Goal: Task Accomplishment & Management: Complete application form

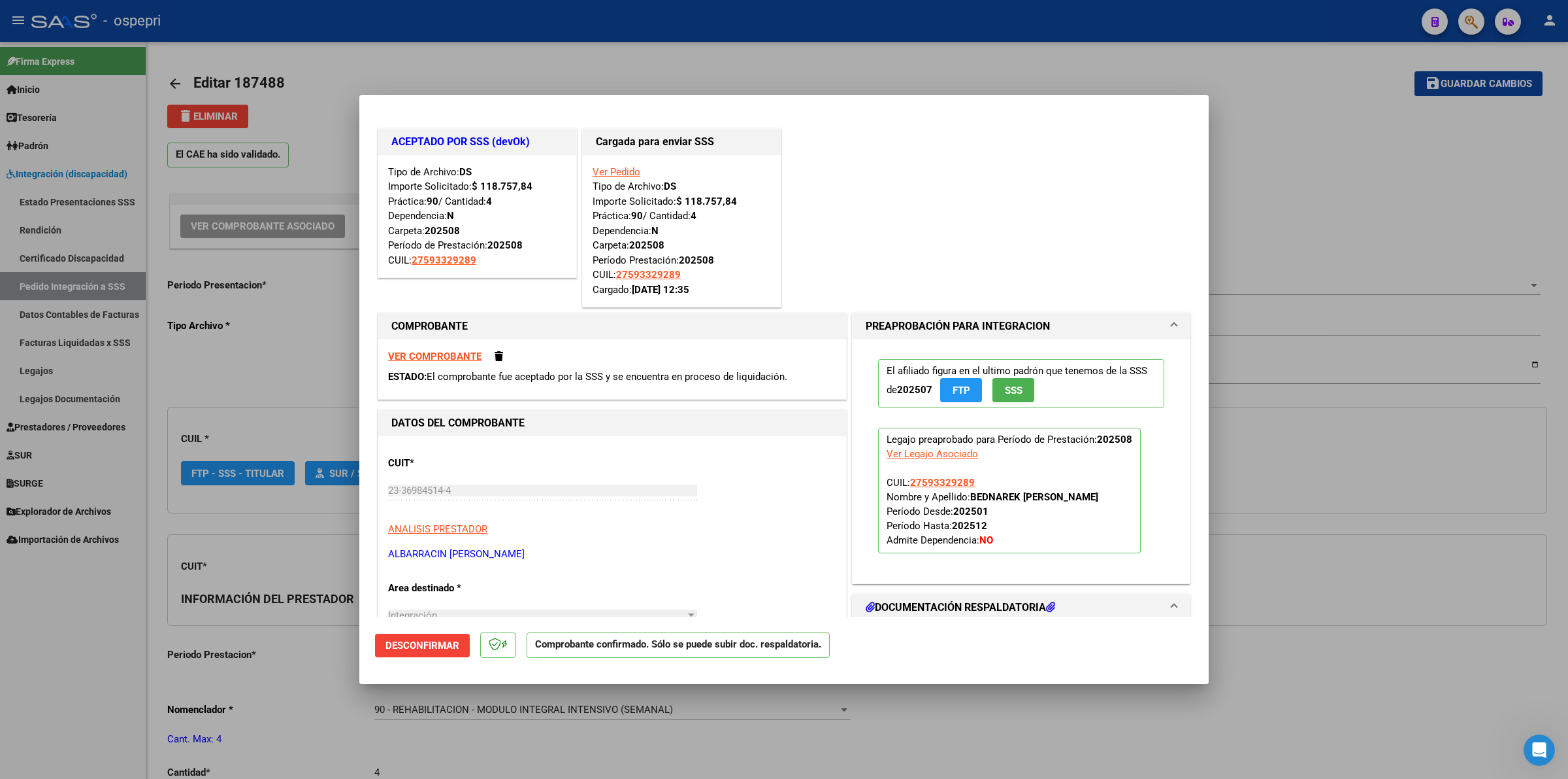
type input "$ 0,00"
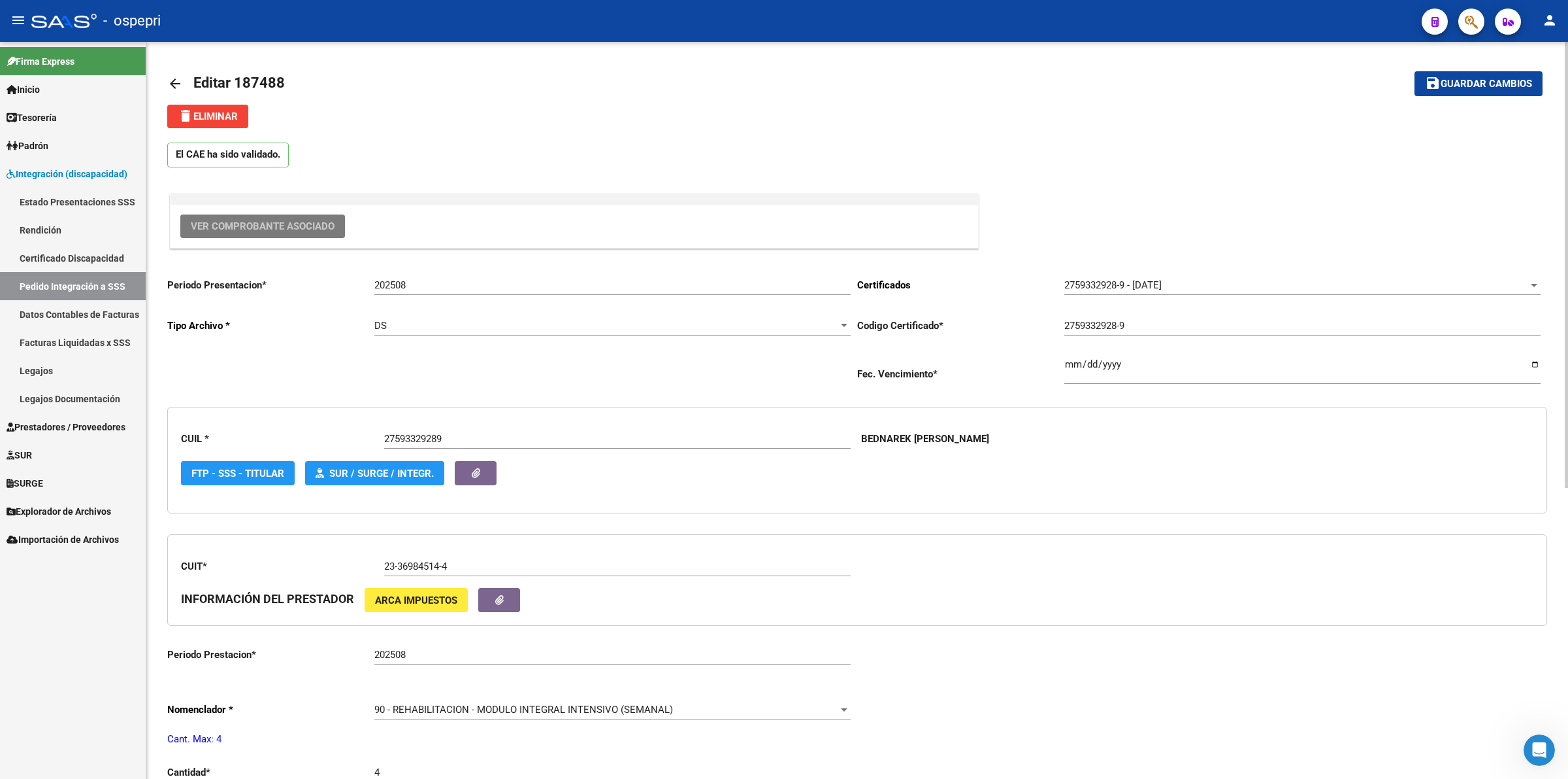
click at [310, 230] on span "Ver Comprobante Asociado" at bounding box center [262, 226] width 144 height 12
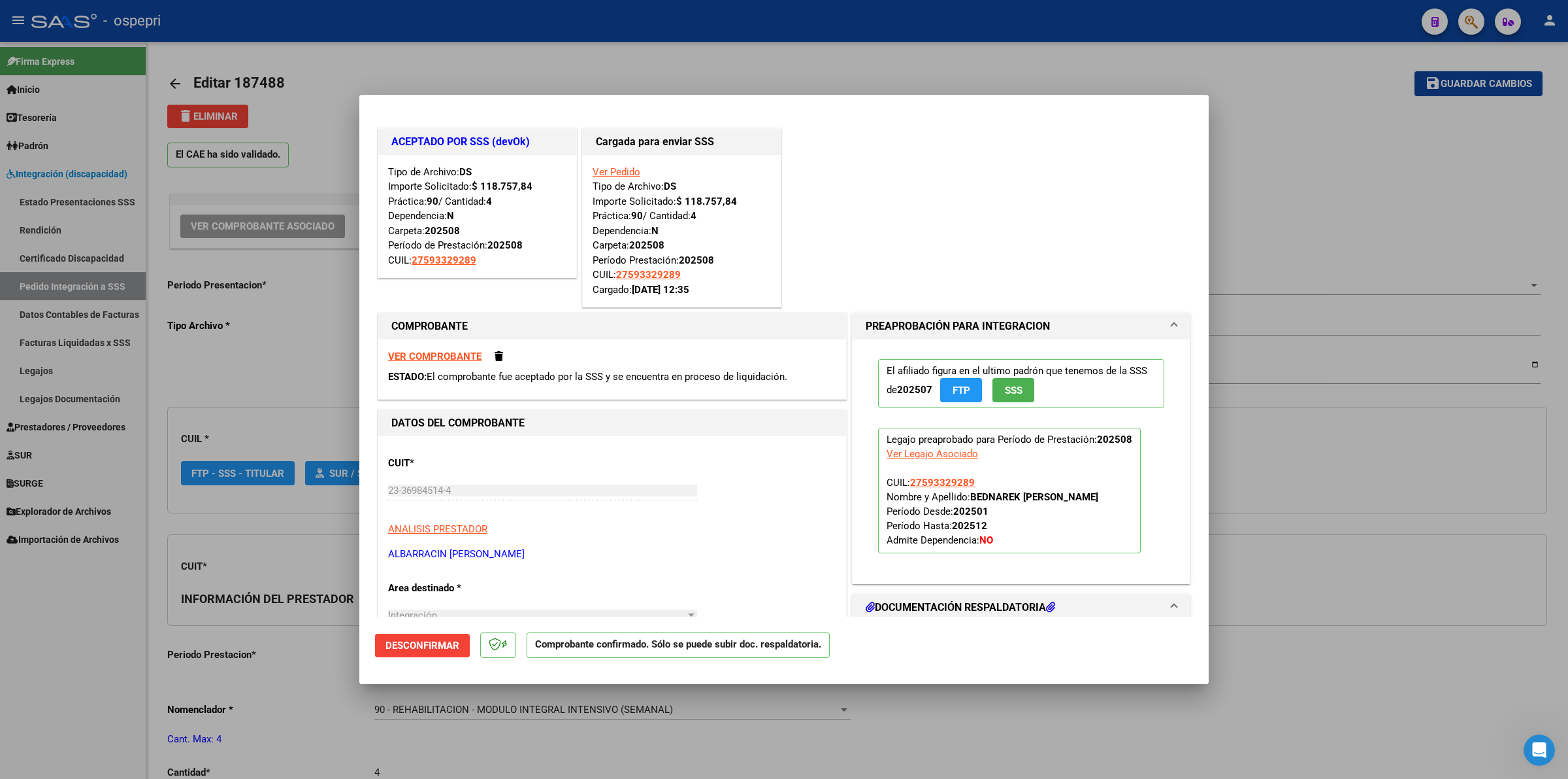
click at [445, 351] on strong "VER COMPROBANTE" at bounding box center [434, 356] width 94 height 12
type input "$ 0,00"
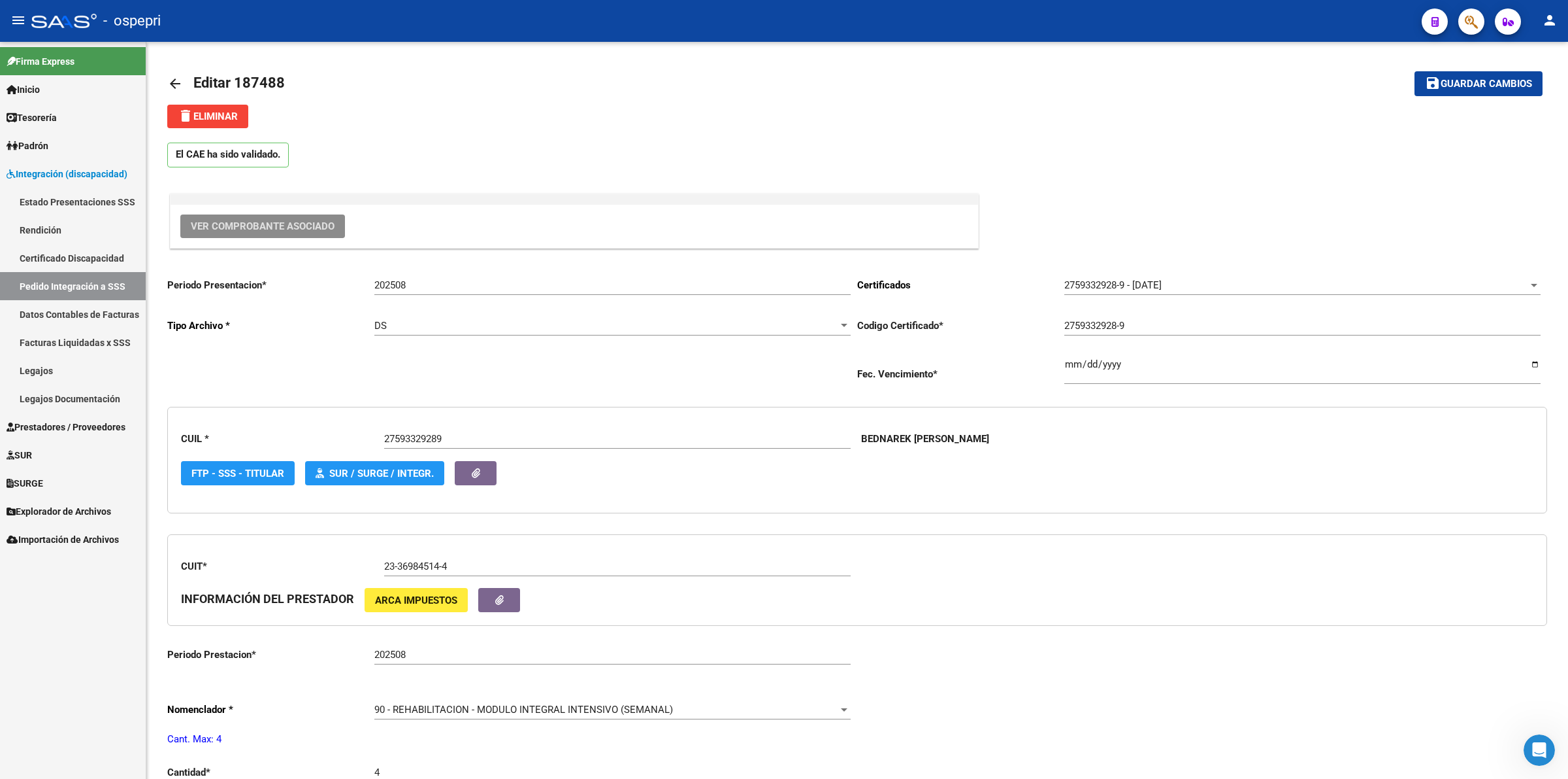
drag, startPoint x: 55, startPoint y: 286, endPoint x: 85, endPoint y: 279, distance: 30.8
click at [57, 285] on link "Pedido Integración a SSS" at bounding box center [73, 285] width 146 height 28
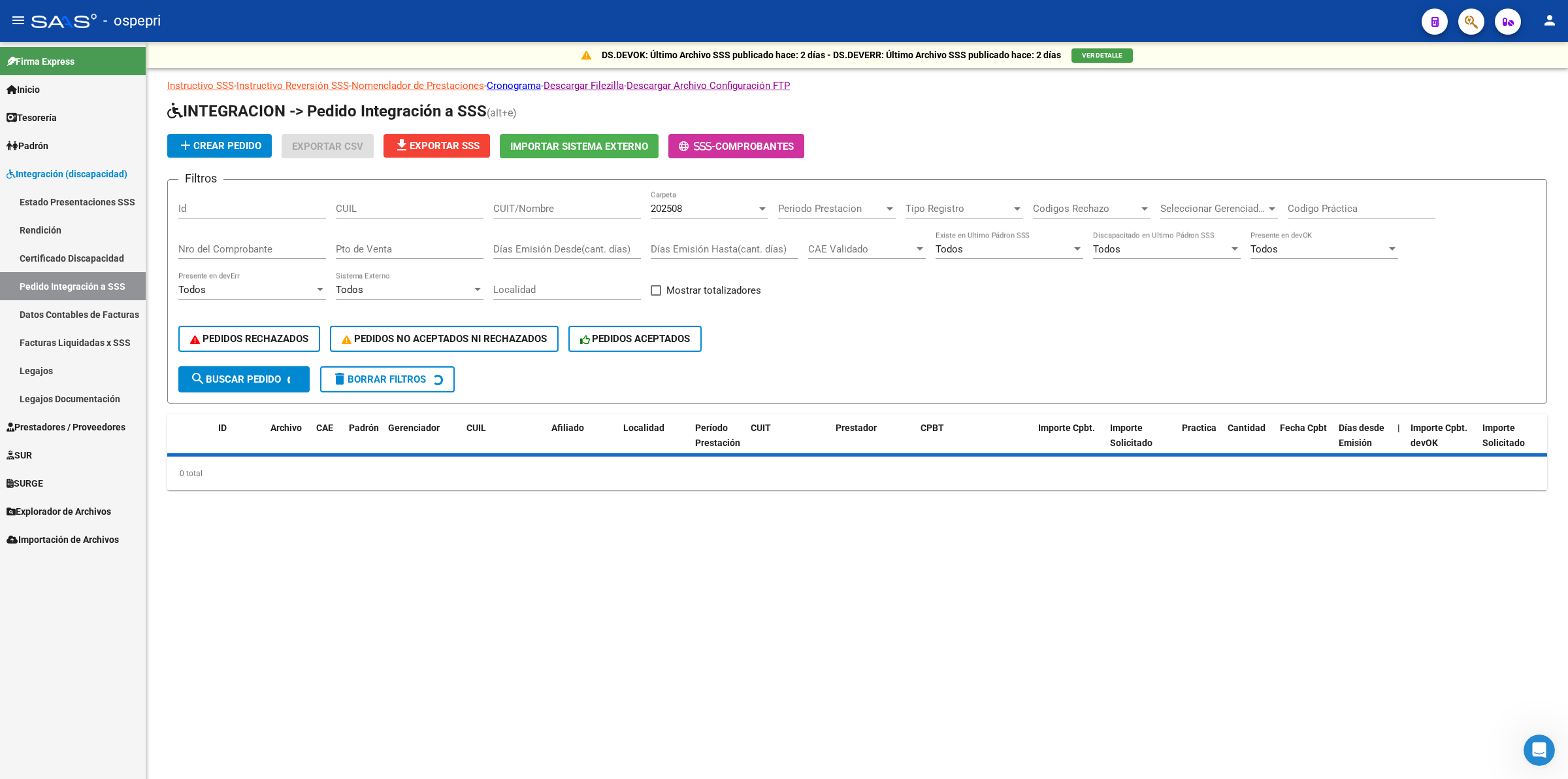
drag, startPoint x: 571, startPoint y: 196, endPoint x: 571, endPoint y: 206, distance: 10.0
click at [571, 197] on div "CUIT/Nombre" at bounding box center [567, 204] width 148 height 28
drag, startPoint x: 571, startPoint y: 206, endPoint x: 583, endPoint y: 191, distance: 19.2
click at [573, 202] on input "CUIT/Nombre" at bounding box center [567, 208] width 148 height 12
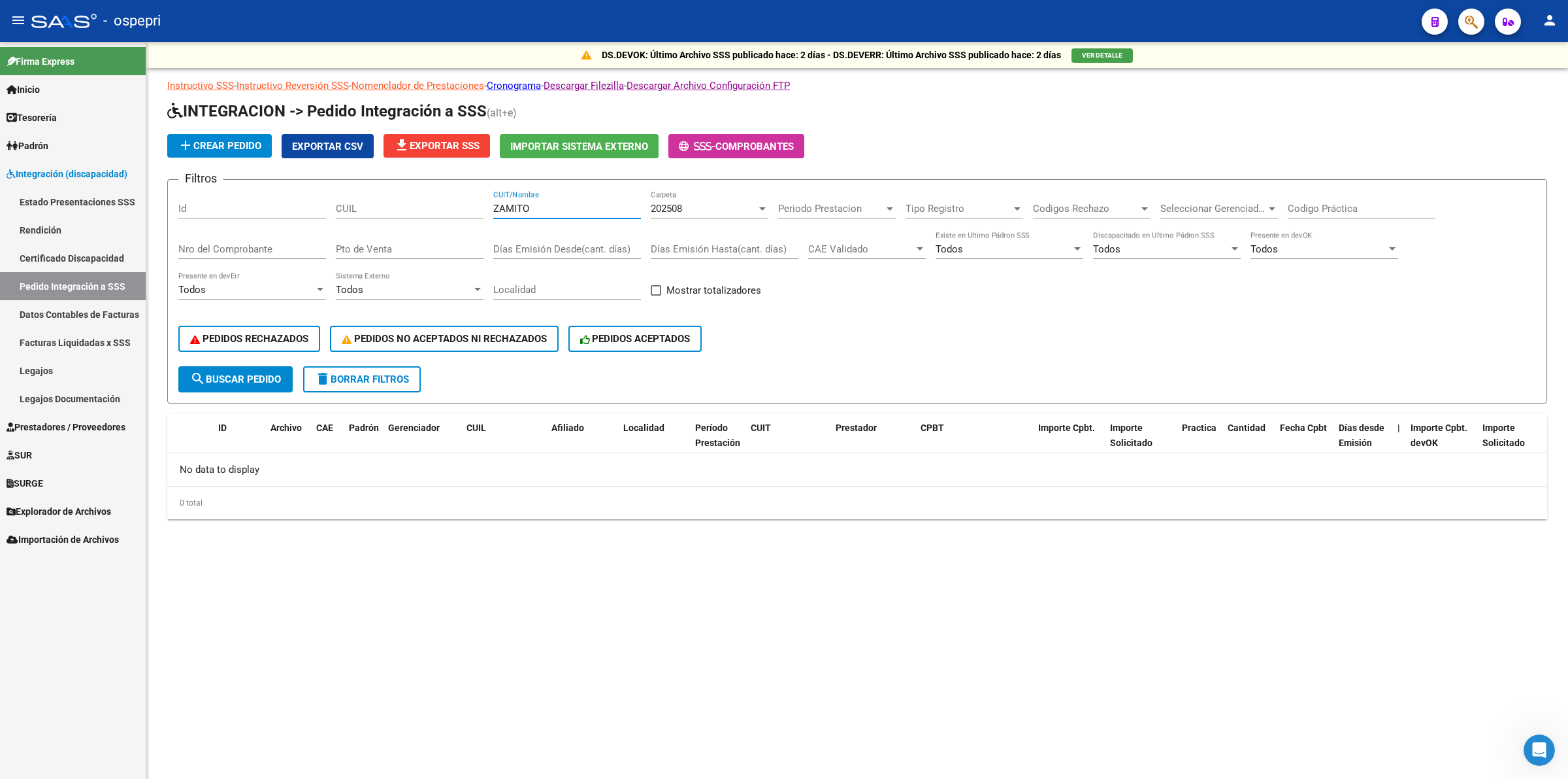
drag, startPoint x: 521, startPoint y: 210, endPoint x: 530, endPoint y: 204, distance: 10.8
click at [522, 209] on input "ZAMITO" at bounding box center [567, 208] width 148 height 12
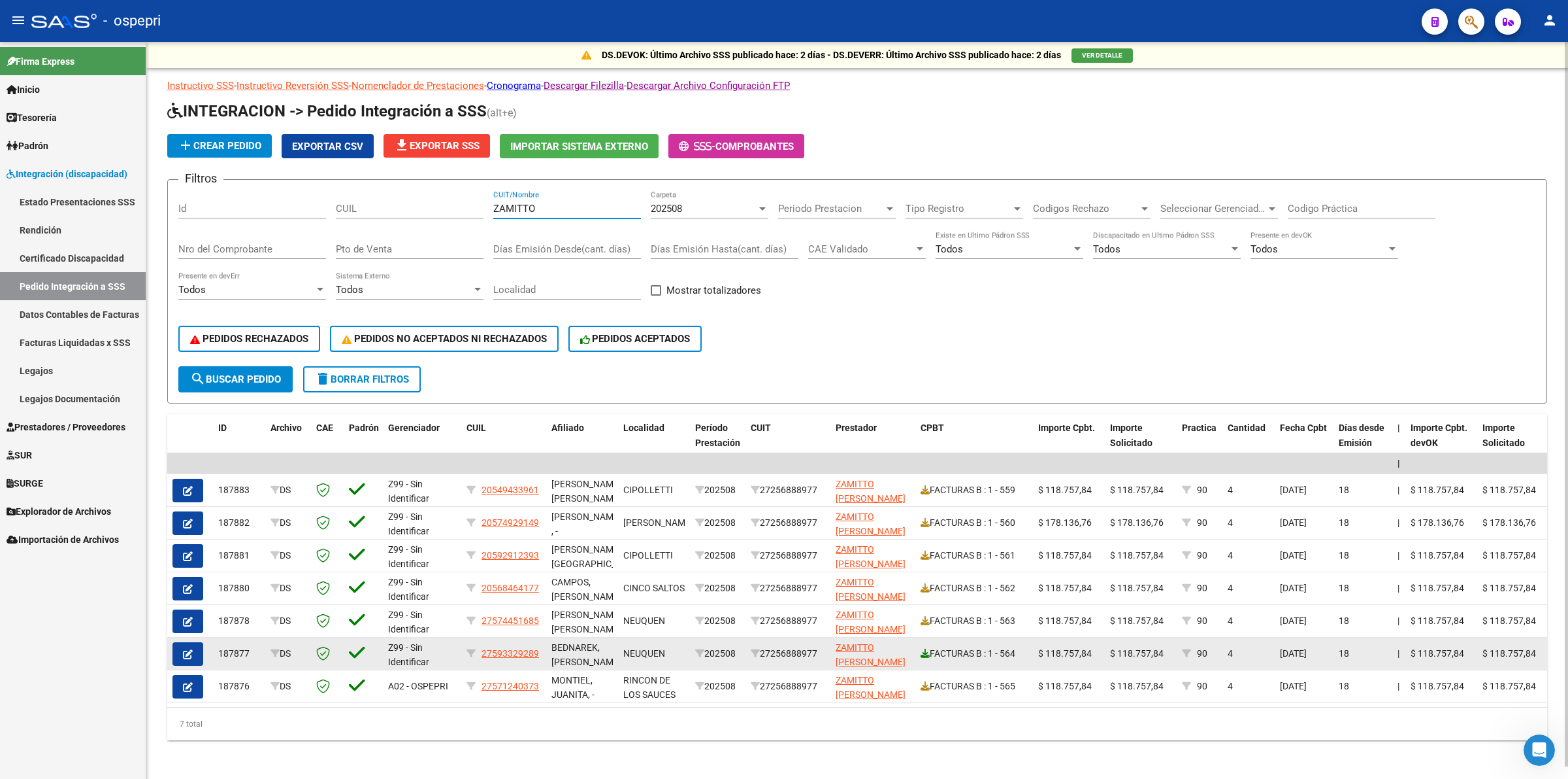
type input "ZAMITTO"
click at [921, 651] on icon at bounding box center [925, 652] width 9 height 9
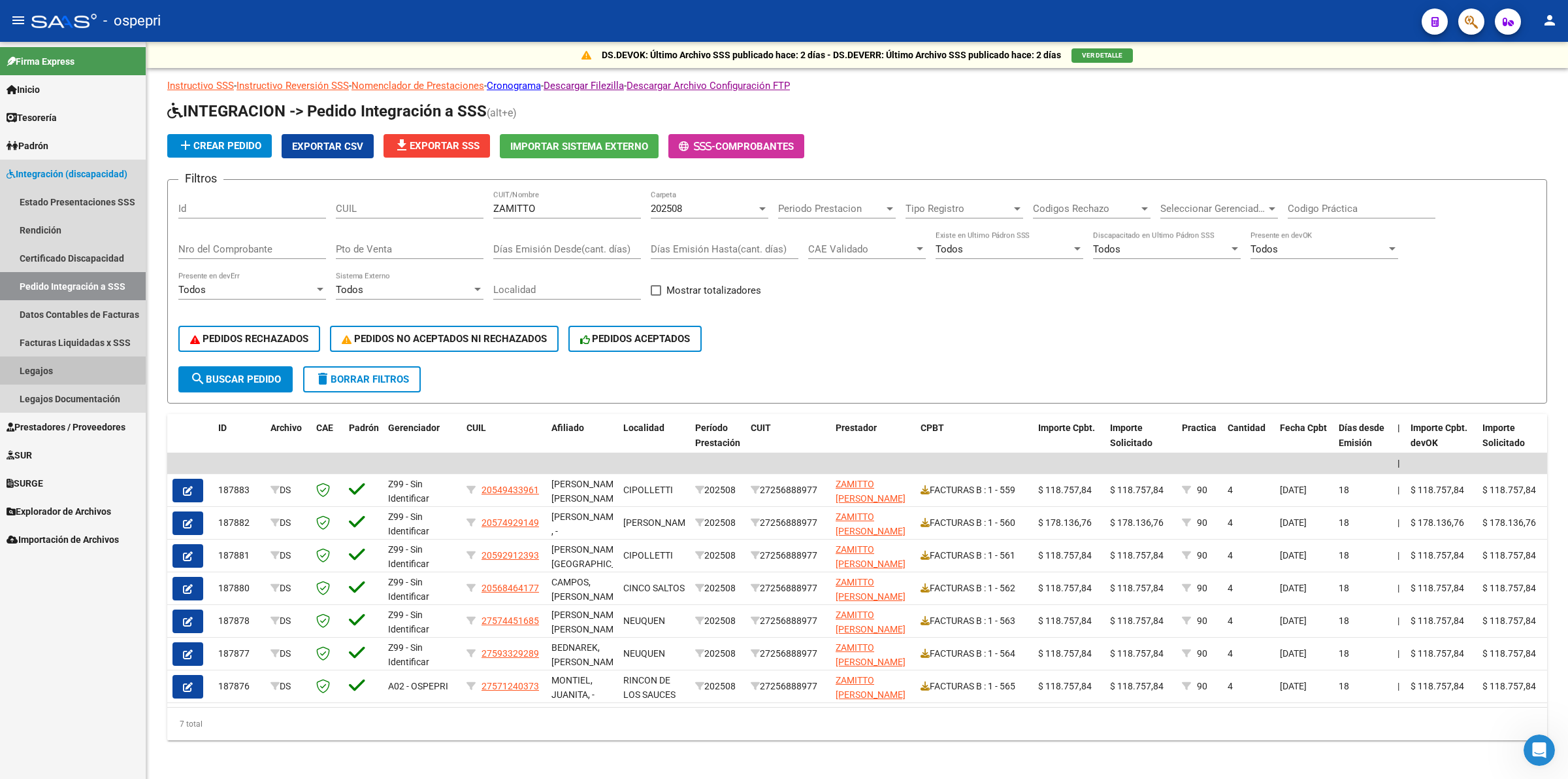
drag, startPoint x: 46, startPoint y: 360, endPoint x: 152, endPoint y: 338, distance: 108.3
click at [47, 360] on link "Legajos" at bounding box center [73, 370] width 146 height 28
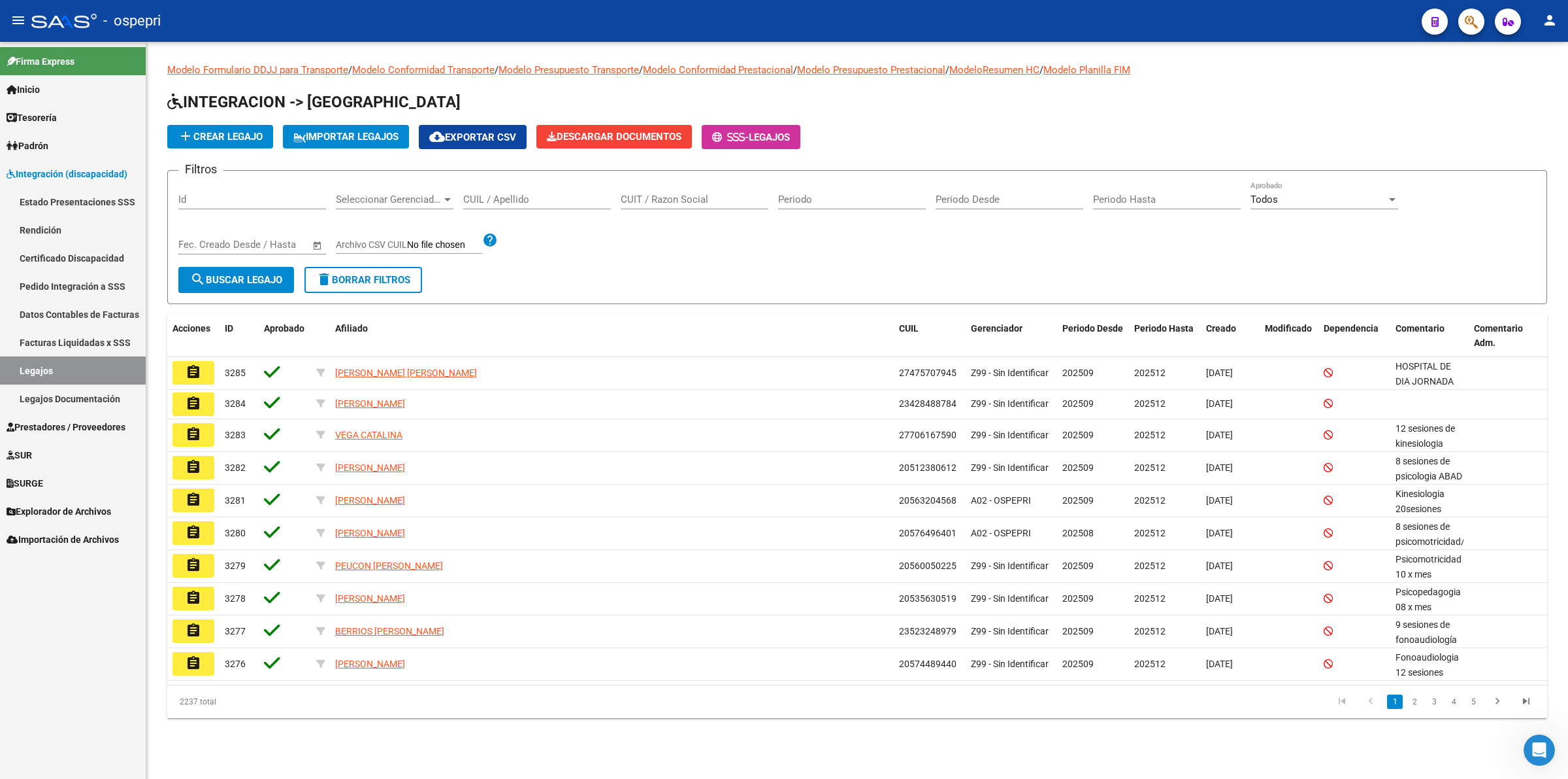
click at [511, 197] on input "CUIL / Apellido" at bounding box center [537, 199] width 148 height 12
paste input "54319771"
type input "54319771"
drag, startPoint x: 200, startPoint y: 279, endPoint x: 233, endPoint y: 272, distance: 33.7
click at [202, 278] on mat-icon "search" at bounding box center [198, 279] width 15 height 15
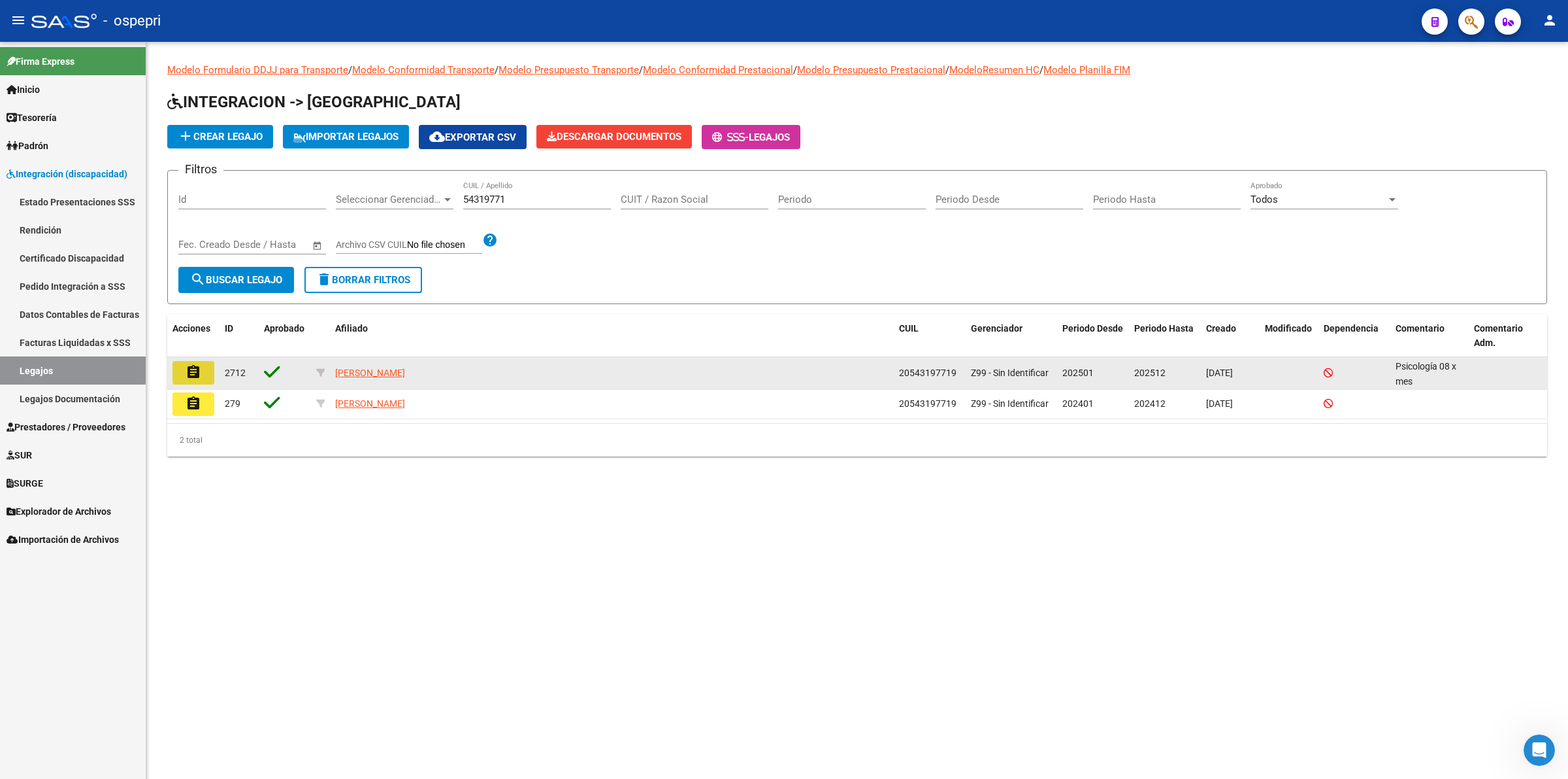
drag, startPoint x: 177, startPoint y: 358, endPoint x: 242, endPoint y: 377, distance: 67.7
click at [180, 361] on button "assignment" at bounding box center [192, 373] width 42 height 23
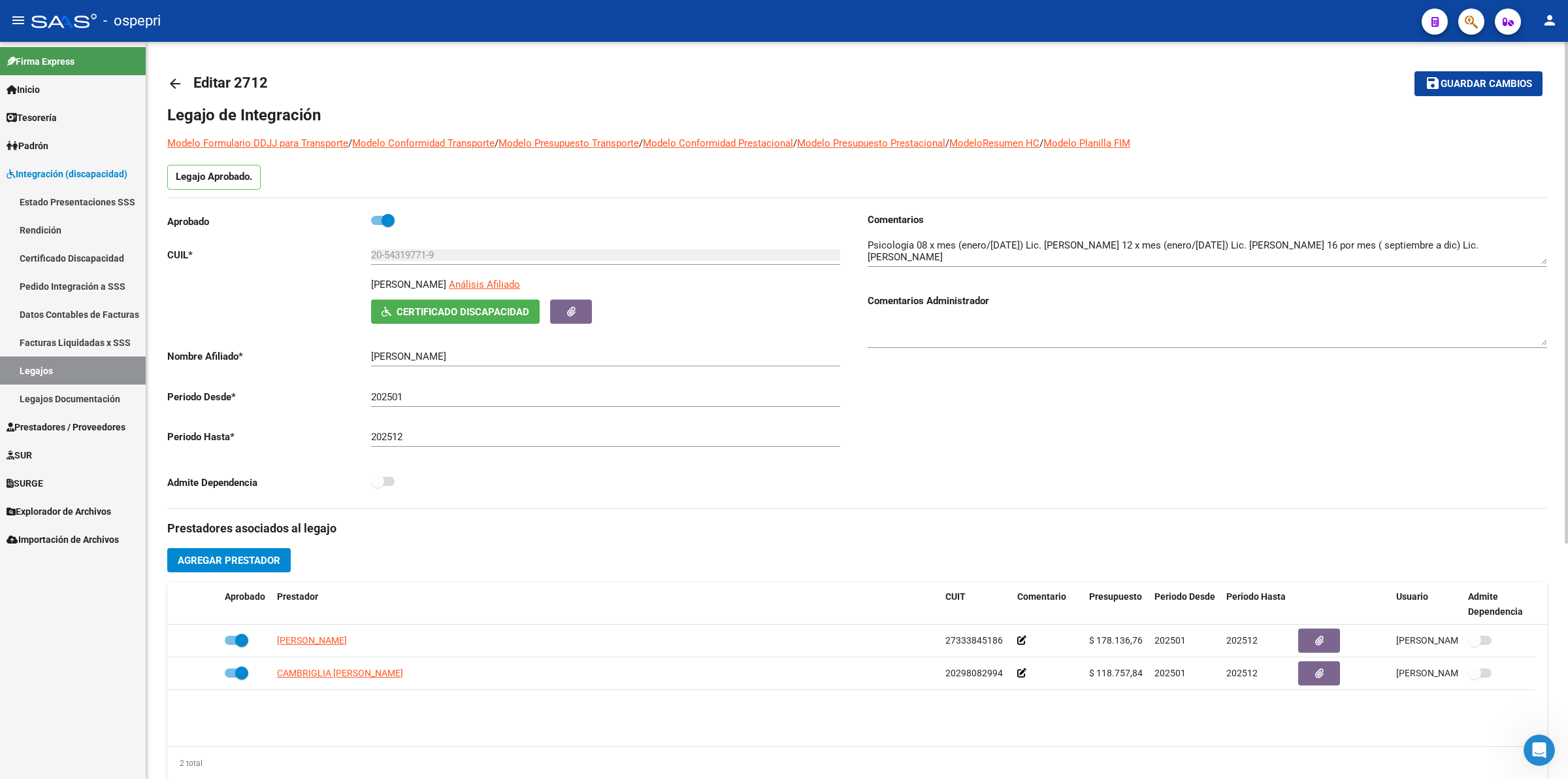
click at [932, 426] on div "Comentarios Comentarios Administrador" at bounding box center [1201, 360] width 690 height 295
drag, startPoint x: 1536, startPoint y: 259, endPoint x: 1553, endPoint y: 358, distance: 100.4
click at [1553, 358] on div "arrow_back Editar 2712 save Guardar cambios Legajo de Integración Modelo Formul…" at bounding box center [857, 583] width 1422 height 1082
click at [182, 77] on mat-icon "arrow_back" at bounding box center [175, 83] width 15 height 15
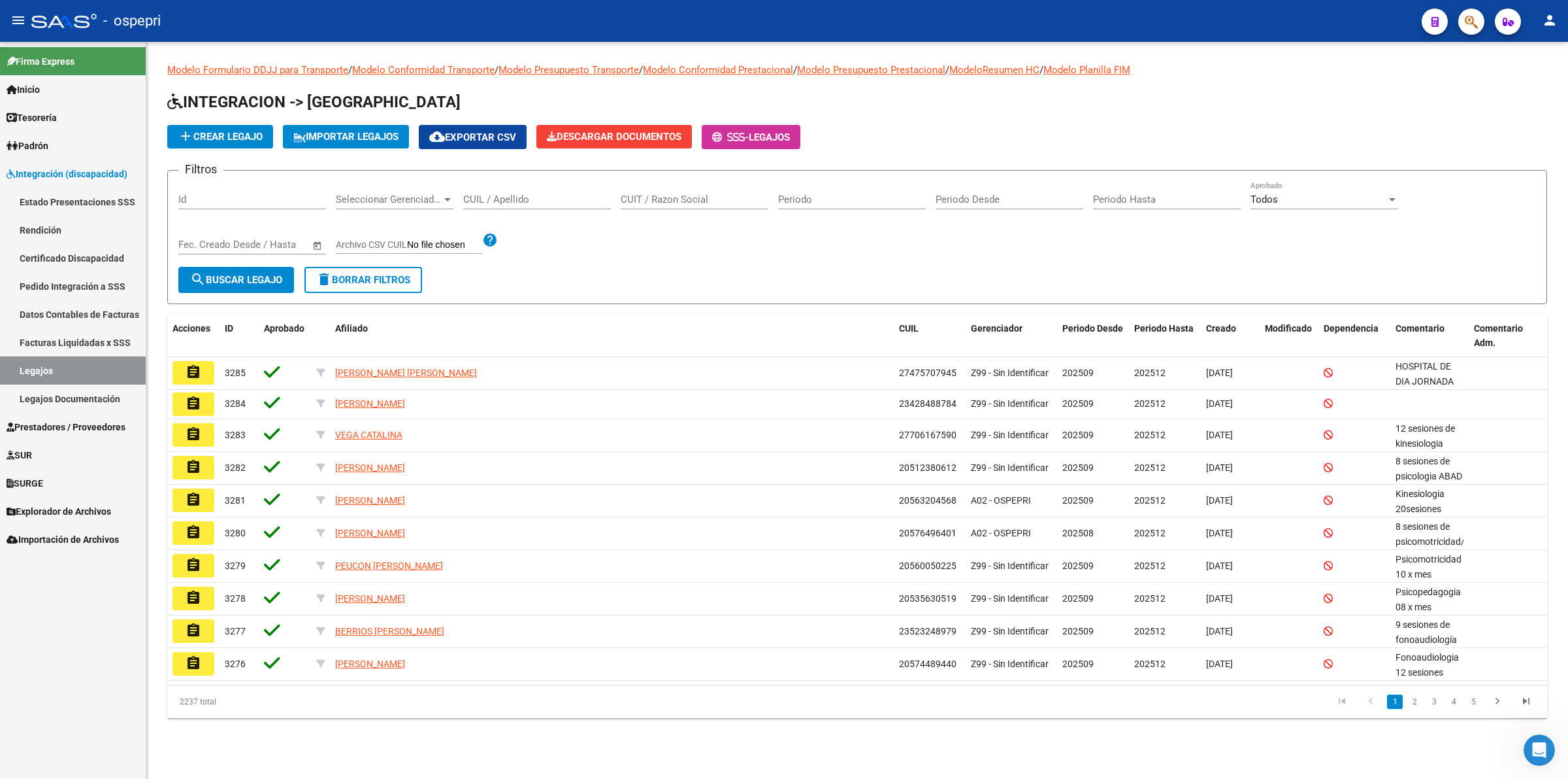
click at [70, 275] on link "Pedido Integración a SSS" at bounding box center [73, 285] width 146 height 28
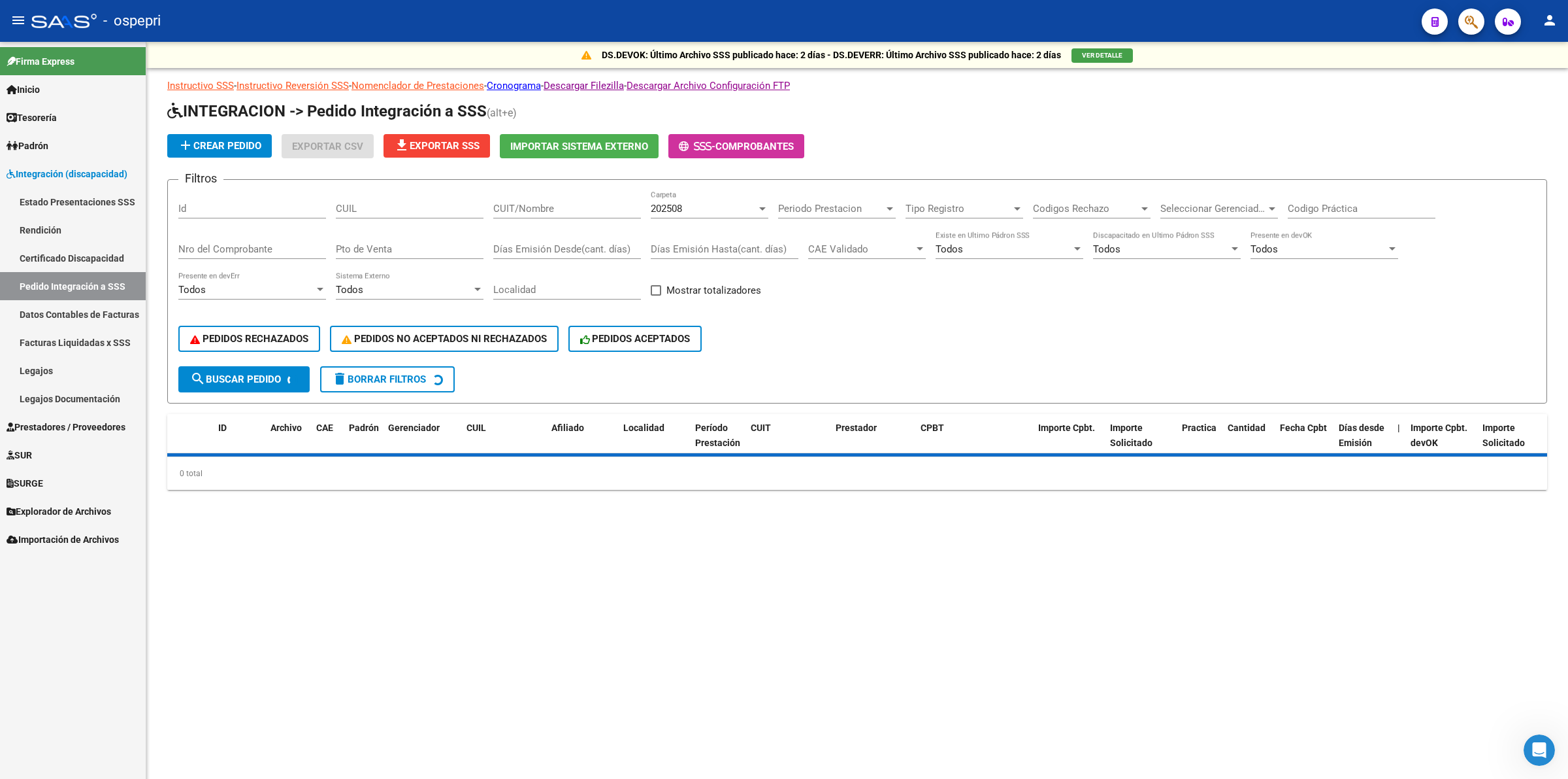
drag, startPoint x: 522, startPoint y: 191, endPoint x: 524, endPoint y: 198, distance: 7.3
click at [522, 195] on div "CUIT/Nombre" at bounding box center [567, 204] width 148 height 28
click at [524, 202] on input "CUIT/Nombre" at bounding box center [567, 208] width 148 height 12
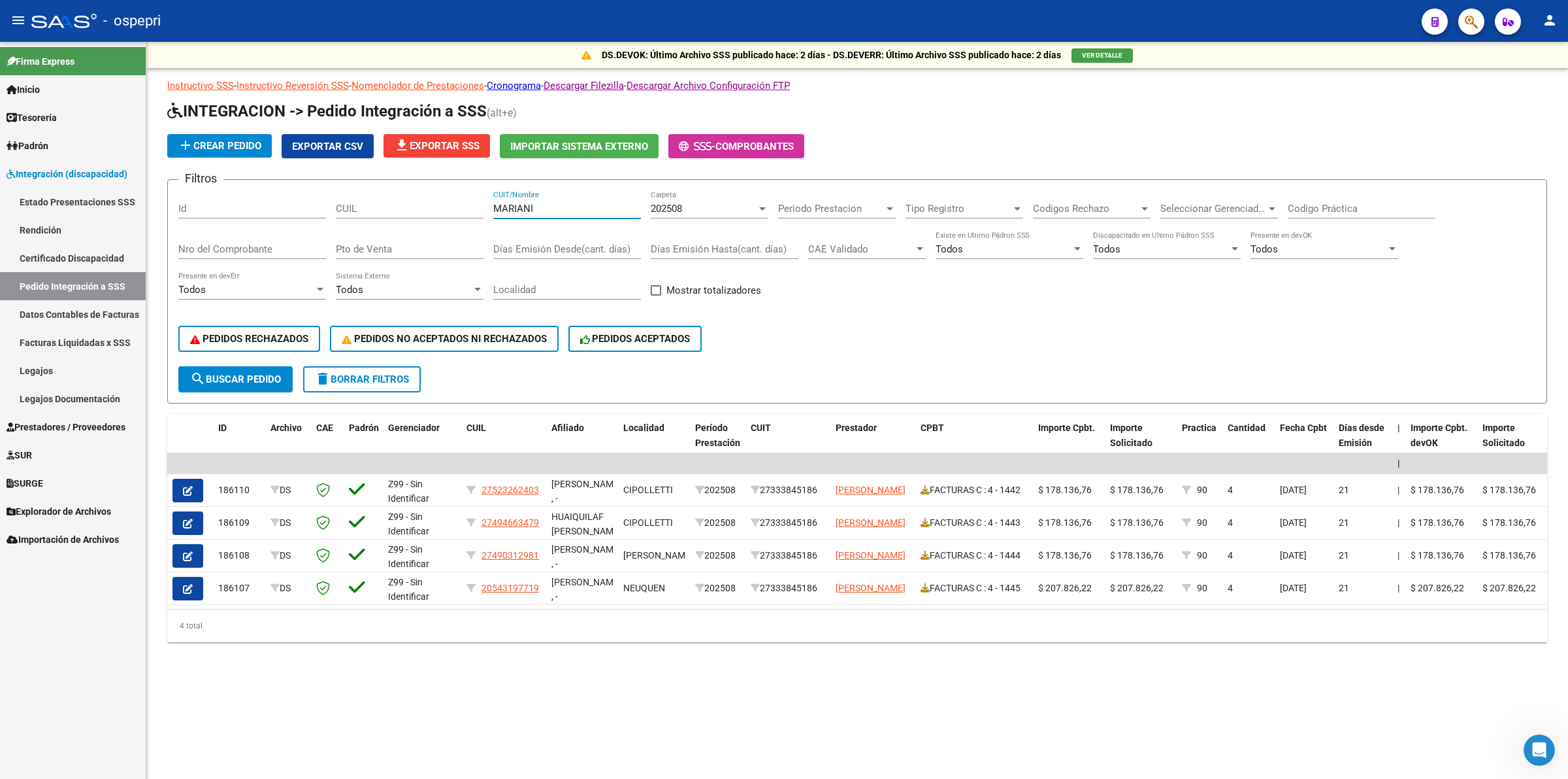
type input "MARIANI"
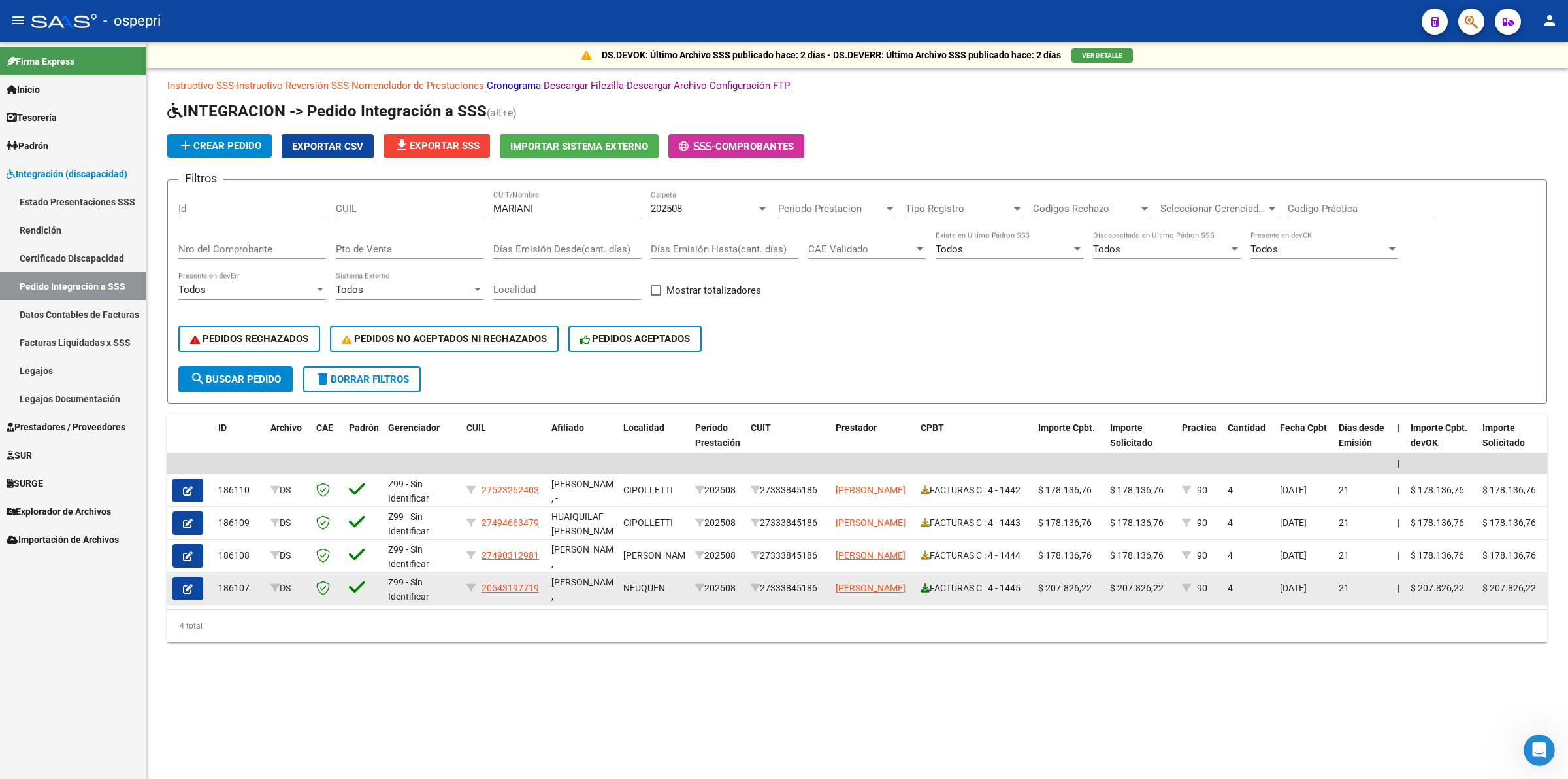
click at [921, 584] on icon at bounding box center [925, 587] width 9 height 9
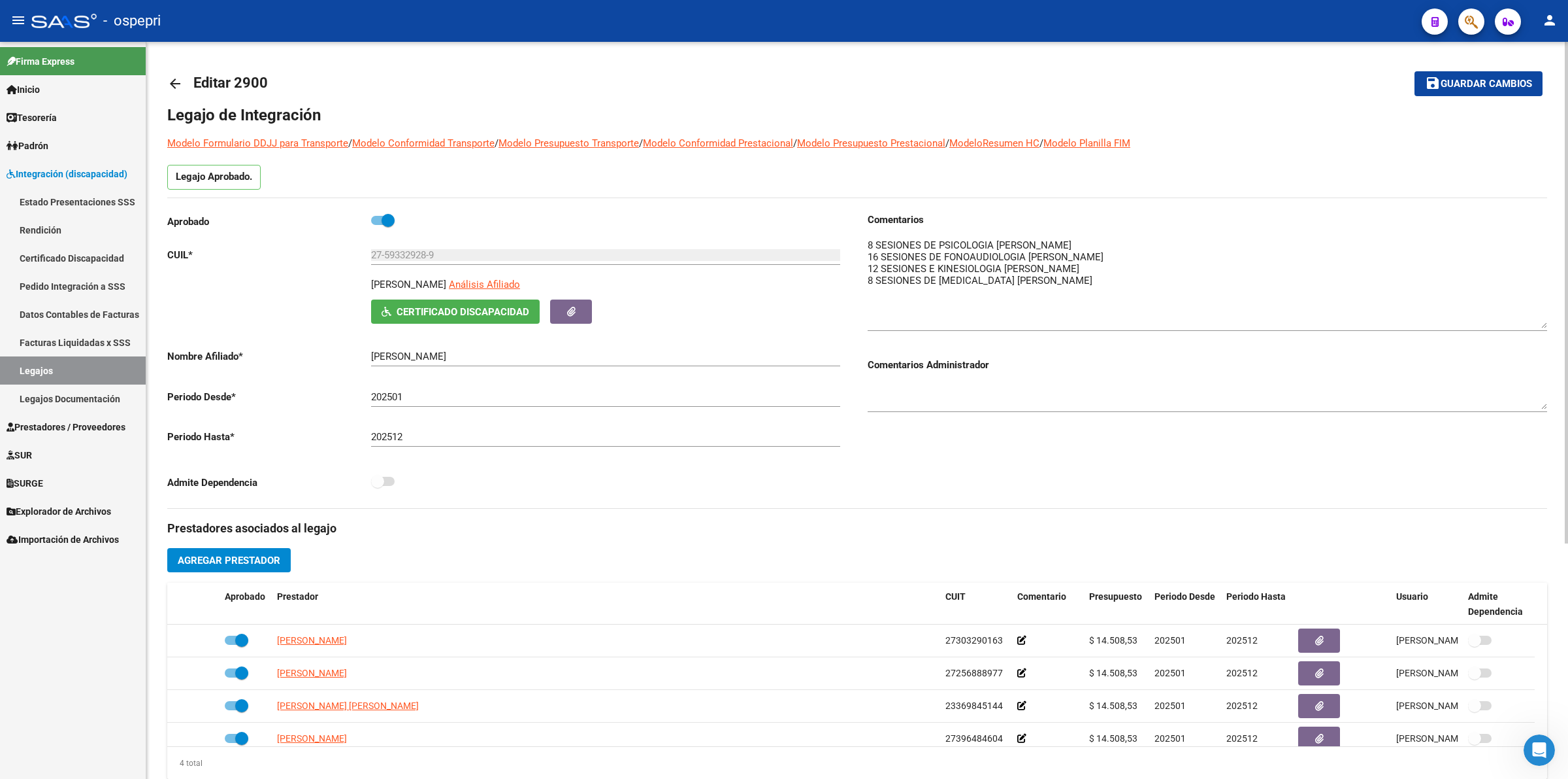
drag, startPoint x: 175, startPoint y: 73, endPoint x: 151, endPoint y: 131, distance: 62.8
click at [174, 74] on link "arrow_back" at bounding box center [180, 83] width 26 height 31
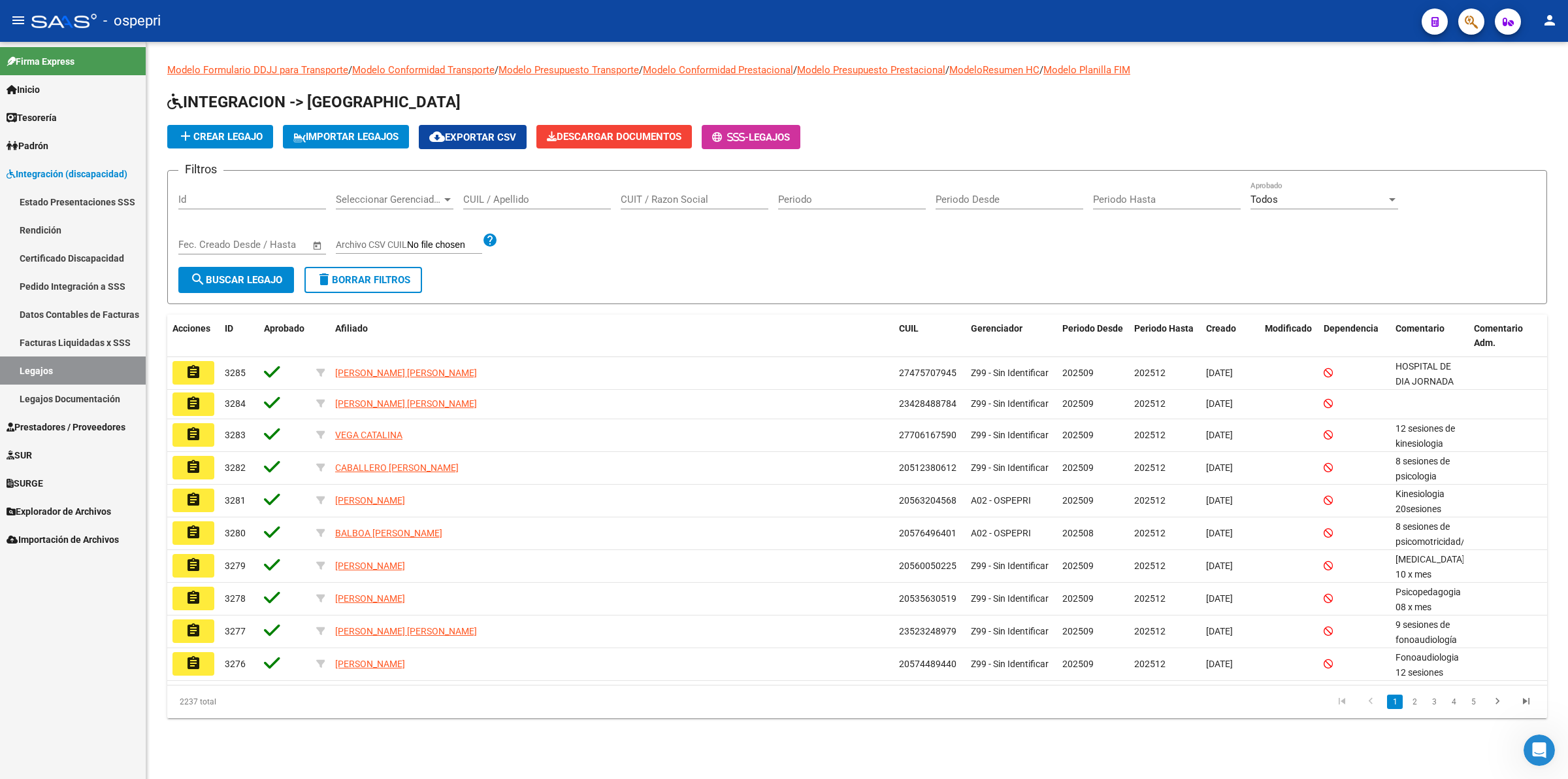
click at [478, 196] on input "CUIL / Apellido" at bounding box center [537, 199] width 148 height 12
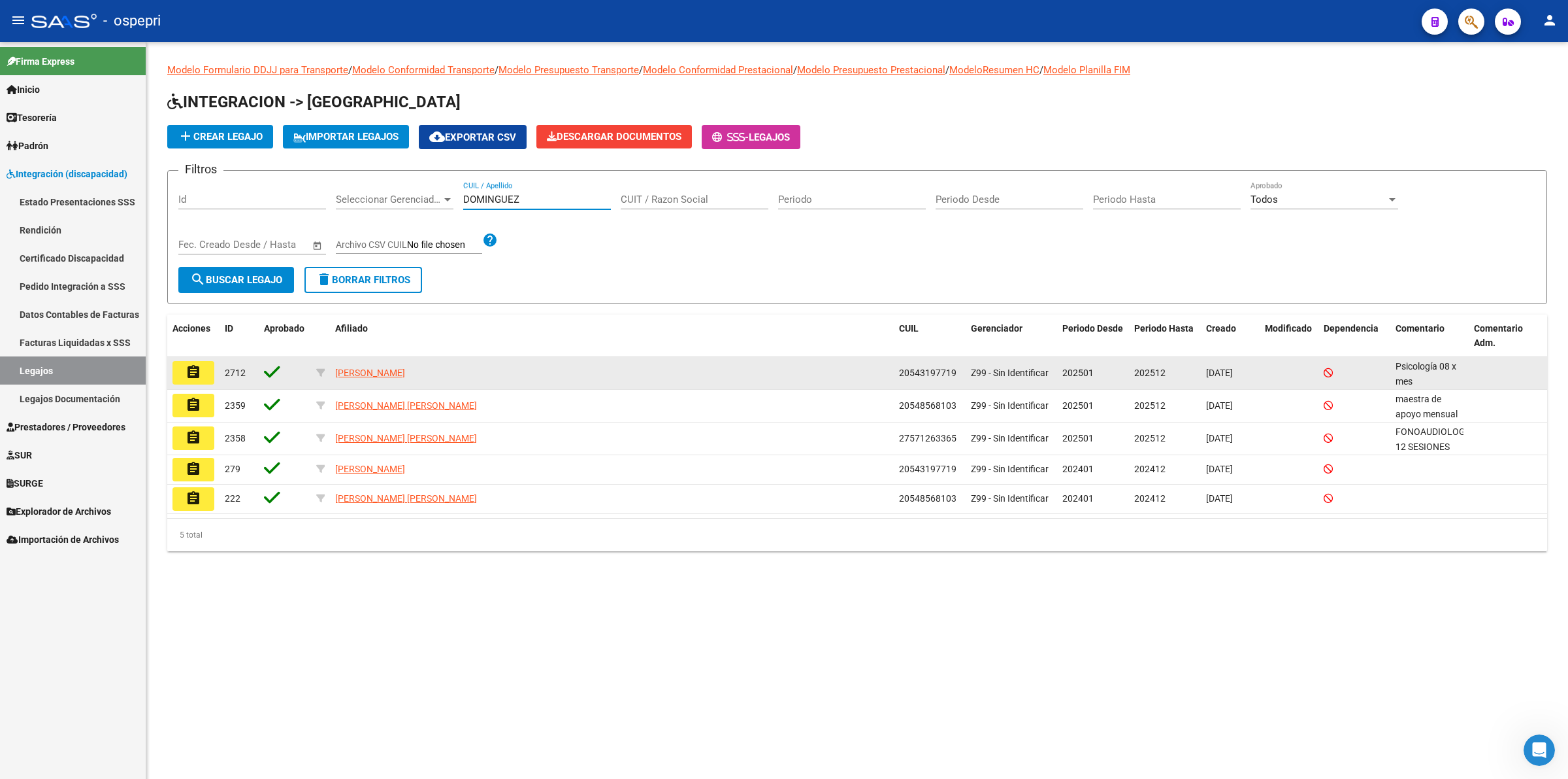
type input "DOMINGUEZ"
click at [199, 375] on mat-icon "assignment" at bounding box center [193, 372] width 15 height 15
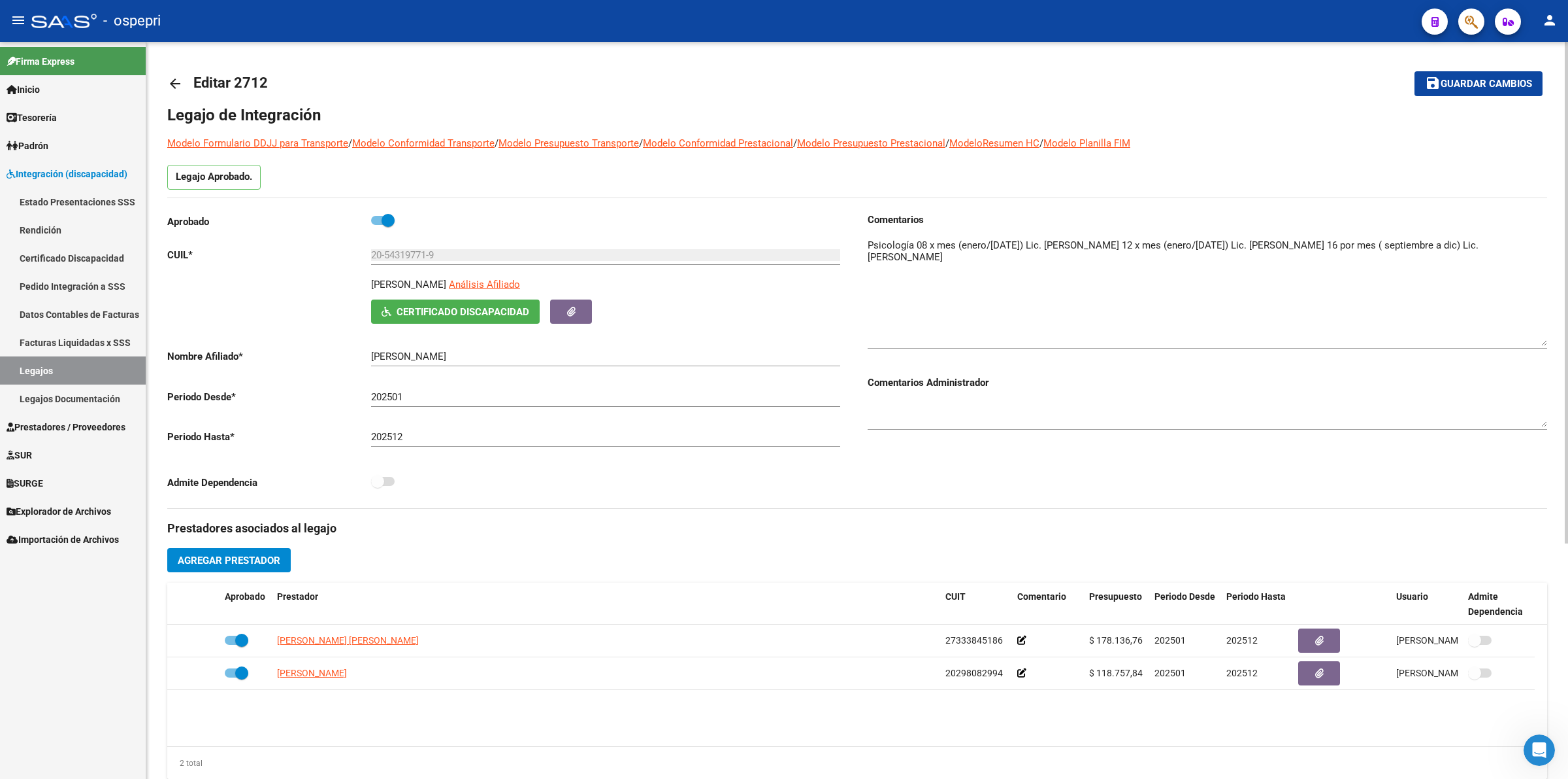
drag, startPoint x: 1543, startPoint y: 256, endPoint x: 1540, endPoint y: 338, distance: 82.1
click at [1540, 338] on textarea at bounding box center [1207, 291] width 680 height 107
